Goal: Navigation & Orientation: Find specific page/section

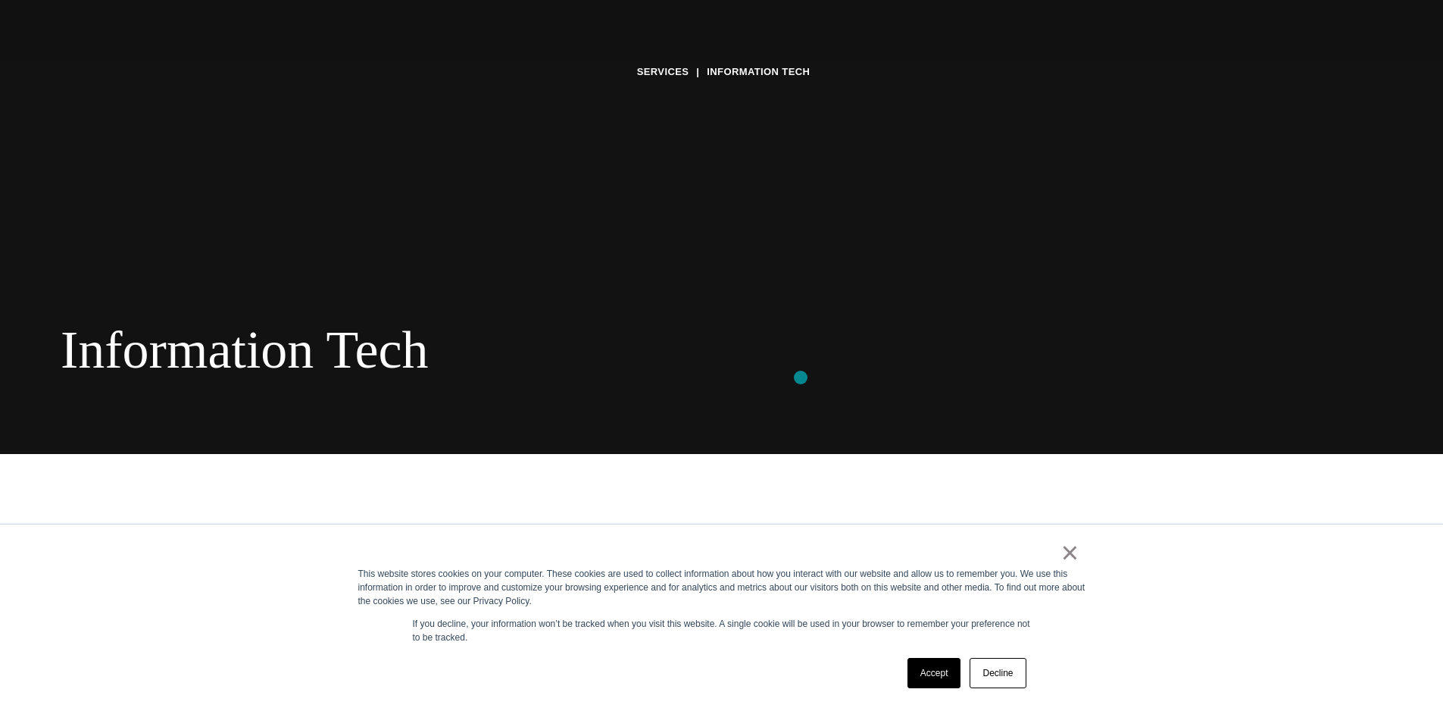
scroll to position [374, 0]
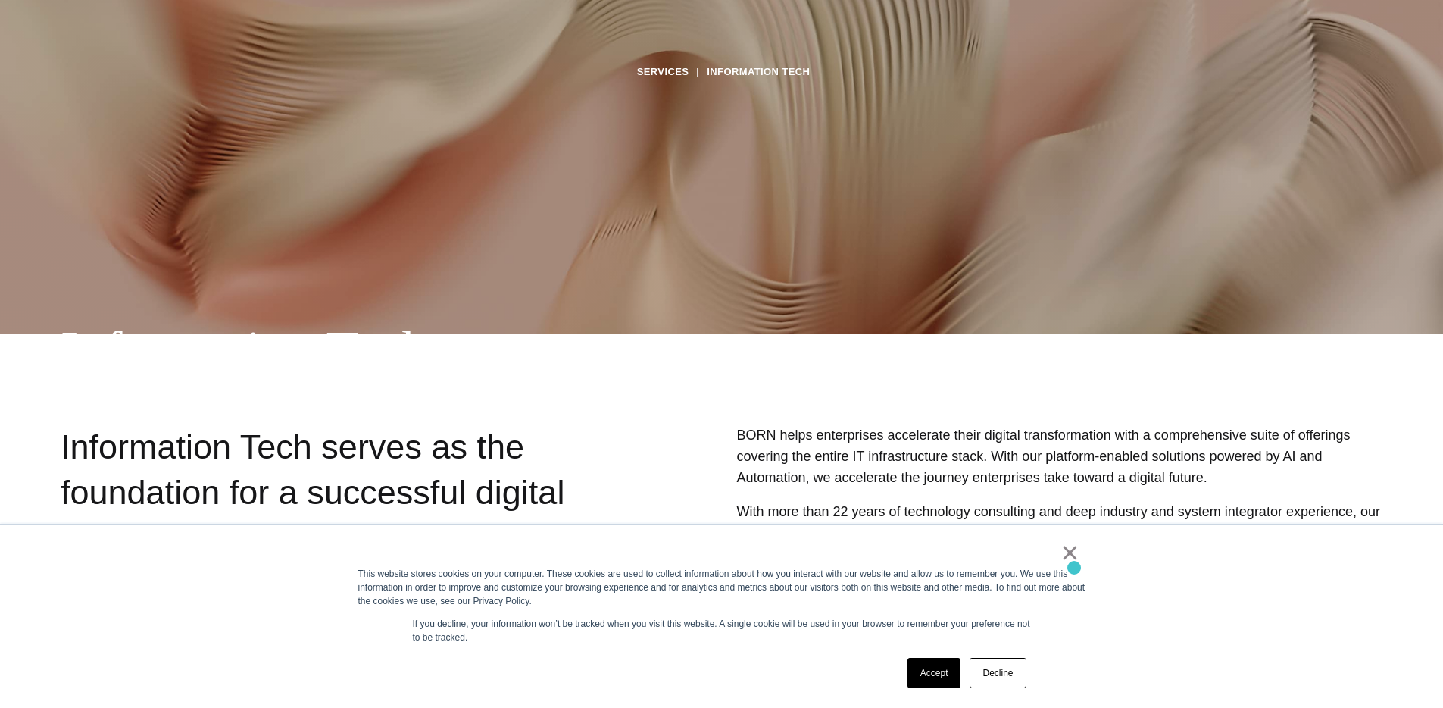
click at [1081, 563] on div "× This website stores cookies on your computer. These cookies are used to colle…" at bounding box center [722, 615] width 758 height 183
click at [1073, 558] on link "×" at bounding box center [1070, 552] width 18 height 14
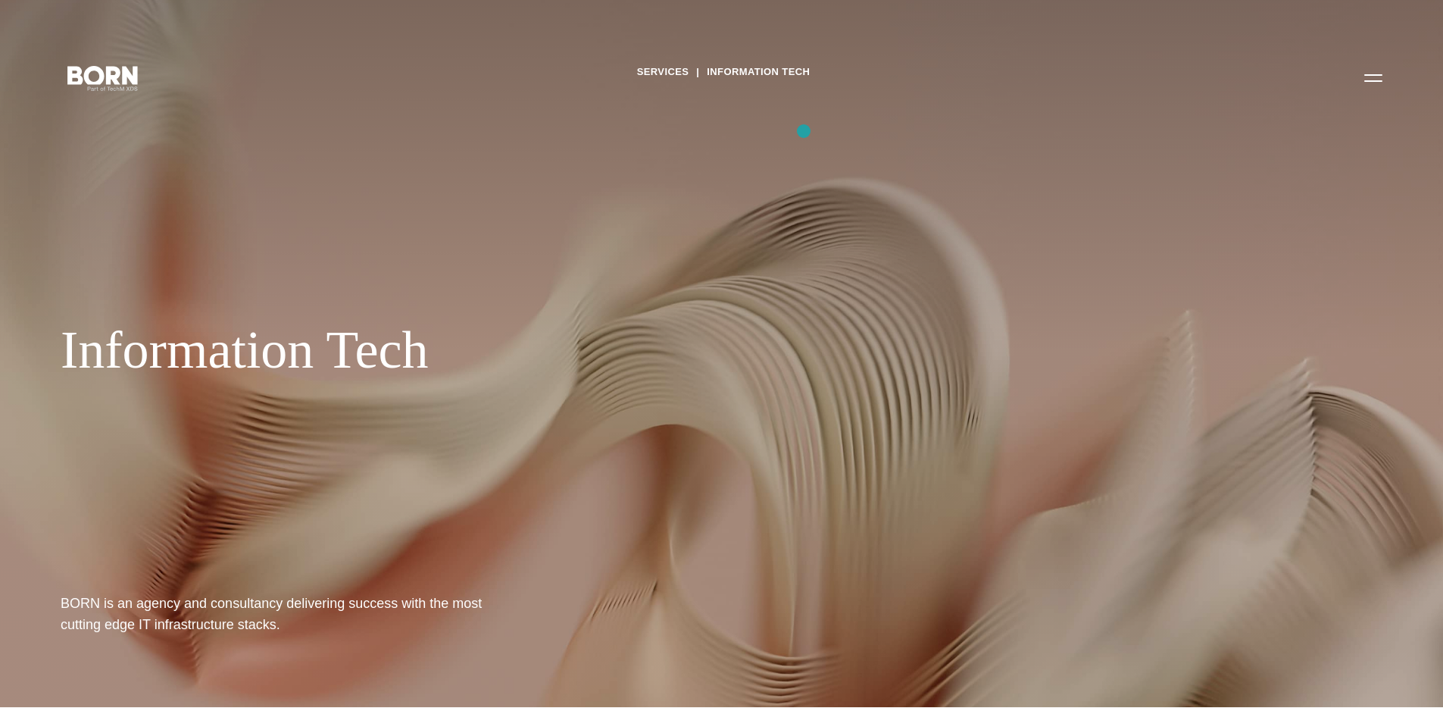
scroll to position [2, 0]
click at [764, 67] on link "Information Tech" at bounding box center [758, 72] width 103 height 23
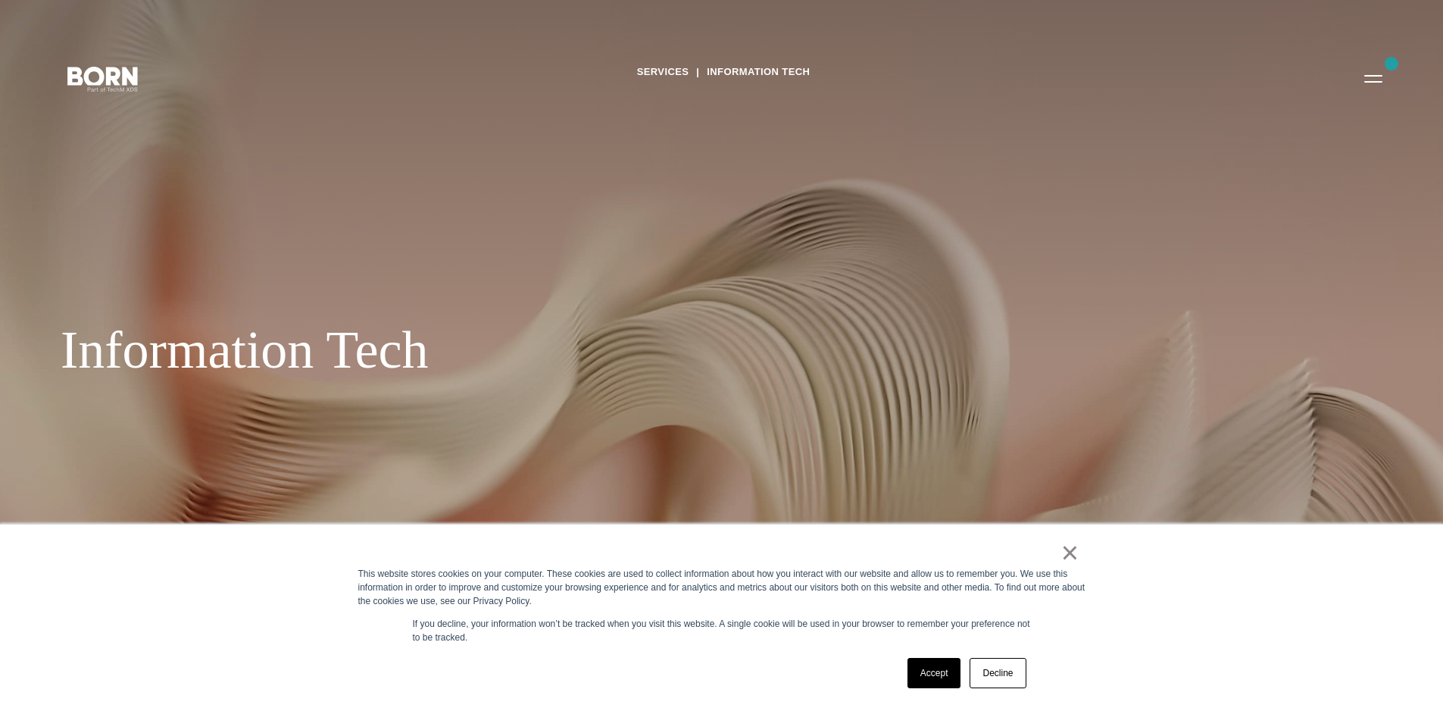
click at [1383, 73] on button "Primary Menu" at bounding box center [1373, 78] width 36 height 32
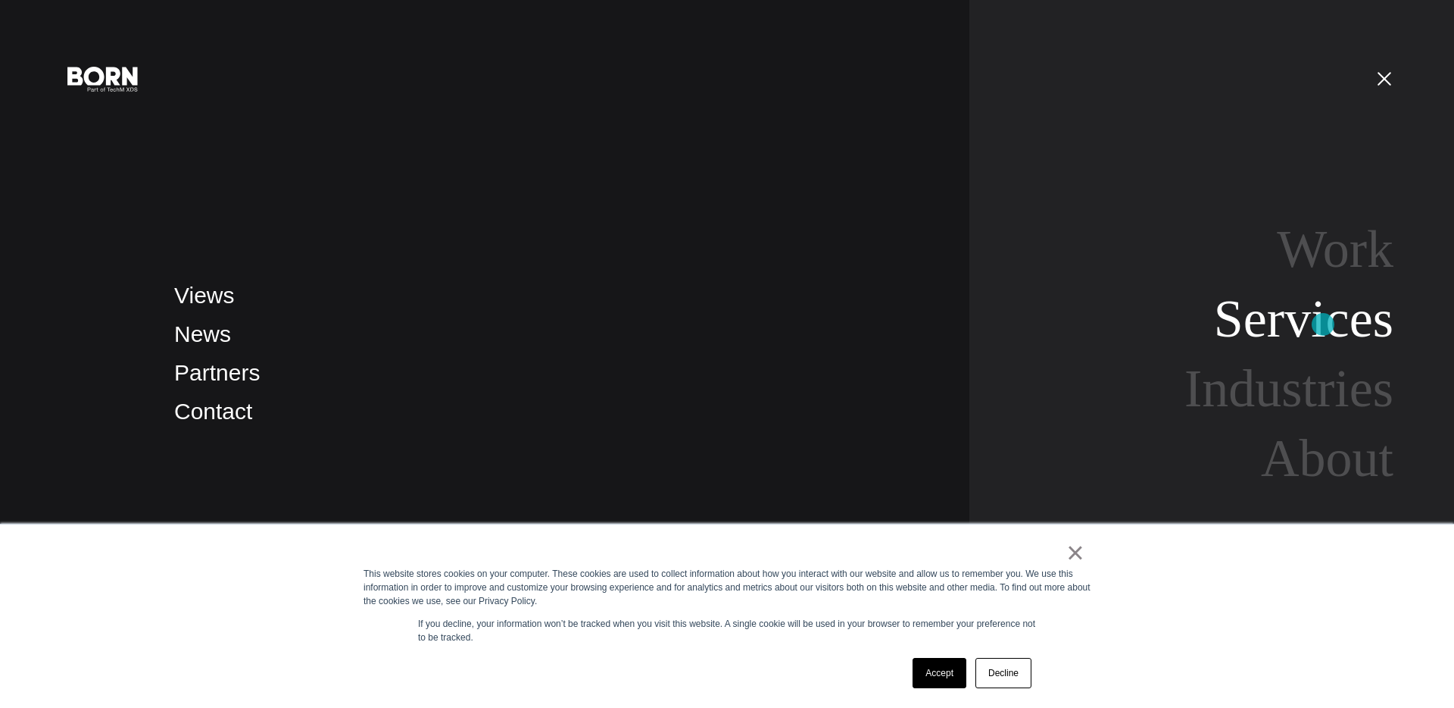
click at [1323, 324] on link "Services" at bounding box center [1304, 318] width 180 height 58
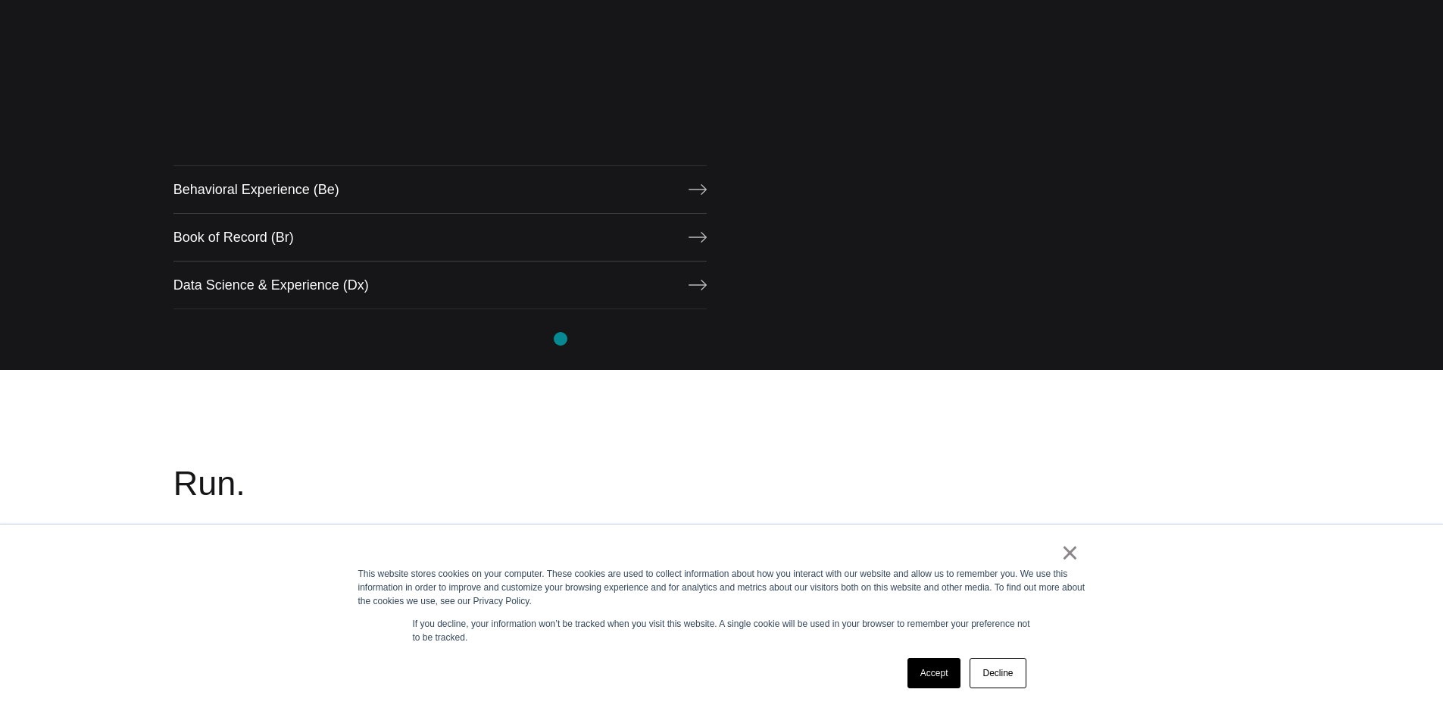
scroll to position [1022, 0]
